Goal: Task Accomplishment & Management: Manage account settings

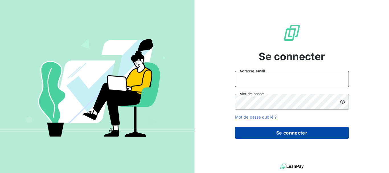
type input "[EMAIL_ADDRESS][DOMAIN_NAME]"
click at [293, 131] on button "Se connecter" at bounding box center [292, 133] width 114 height 12
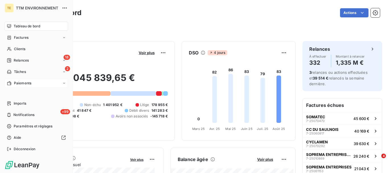
click at [19, 83] on span "Paiements" at bounding box center [22, 83] width 17 height 5
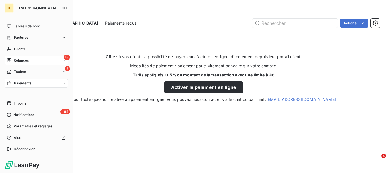
click at [19, 62] on span "Relances" at bounding box center [21, 60] width 15 height 5
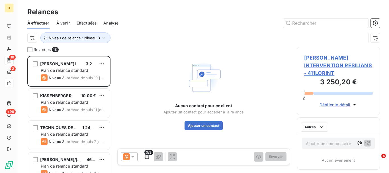
scroll to position [113, 79]
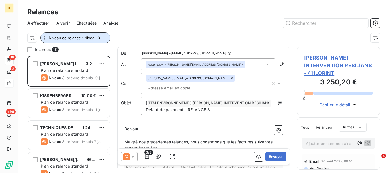
click at [103, 38] on icon "button" at bounding box center [104, 38] width 3 height 2
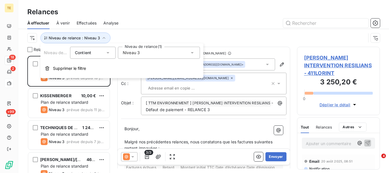
click at [138, 54] on span "Niveau 3" at bounding box center [131, 53] width 17 height 6
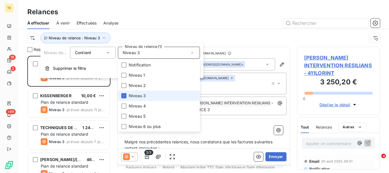
click at [132, 95] on span "Niveau 3" at bounding box center [137, 96] width 17 height 6
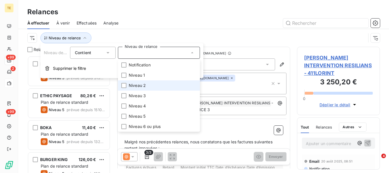
click at [131, 85] on span "Niveau 2" at bounding box center [137, 86] width 17 height 6
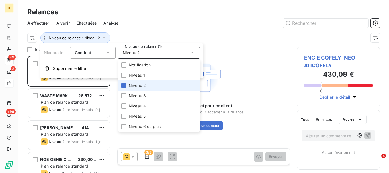
scroll to position [113, 79]
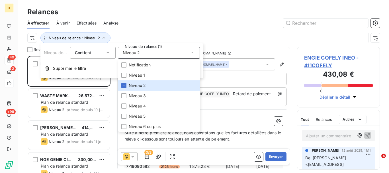
click at [178, 26] on div at bounding box center [252, 23] width 255 height 9
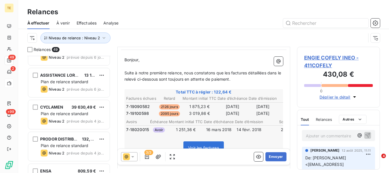
scroll to position [0, 0]
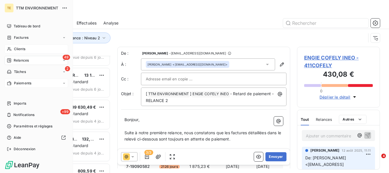
click at [23, 50] on span "Clients" at bounding box center [19, 48] width 11 height 5
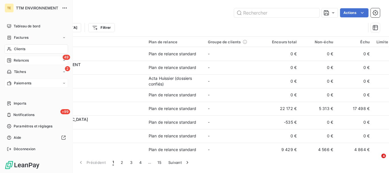
click at [22, 57] on div "49 Relances" at bounding box center [37, 60] width 64 height 9
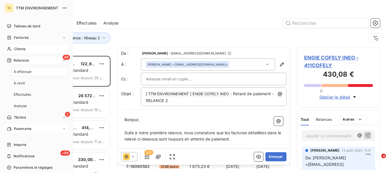
scroll to position [113, 79]
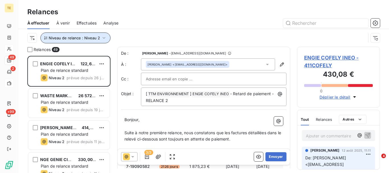
click at [106, 39] on button "Niveau de relance : Niveau 2" at bounding box center [75, 37] width 70 height 11
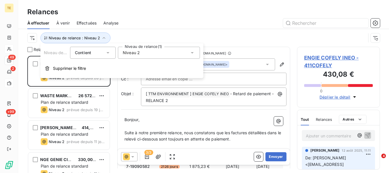
click at [131, 57] on div "Niveau 2" at bounding box center [159, 53] width 82 height 12
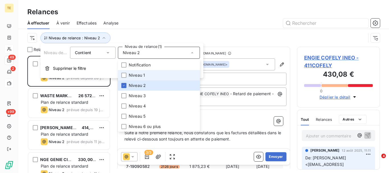
click at [130, 75] on span "Niveau 1" at bounding box center [137, 75] width 16 height 6
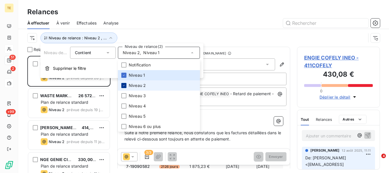
click at [125, 85] on icon at bounding box center [123, 85] width 3 height 3
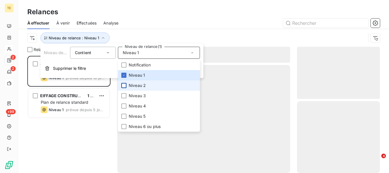
scroll to position [113, 79]
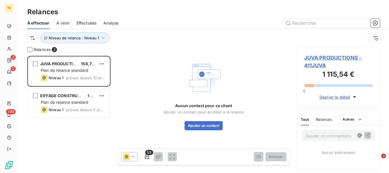
click at [152, 16] on div "Relances" at bounding box center [203, 12] width 371 height 10
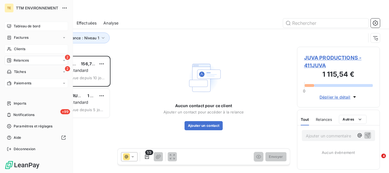
click at [22, 26] on span "Tableau de bord" at bounding box center [27, 26] width 27 height 5
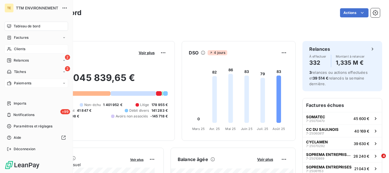
click at [23, 61] on span "Relances" at bounding box center [21, 60] width 15 height 5
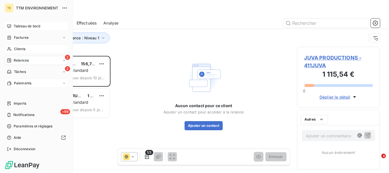
scroll to position [113, 79]
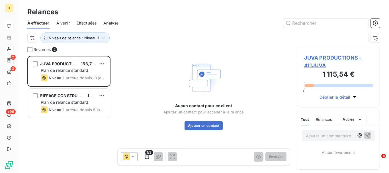
click at [87, 22] on span "Effectuées" at bounding box center [87, 23] width 20 height 6
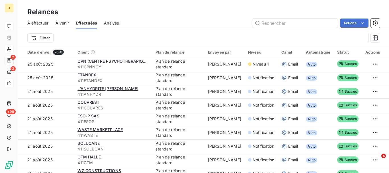
click at [57, 21] on span "À venir" at bounding box center [62, 23] width 13 height 6
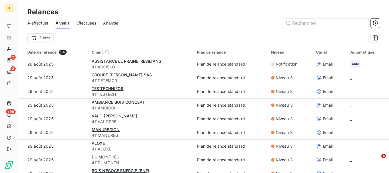
click at [115, 23] on span "Analyse" at bounding box center [110, 23] width 15 height 6
